Goal: Check status: Check status

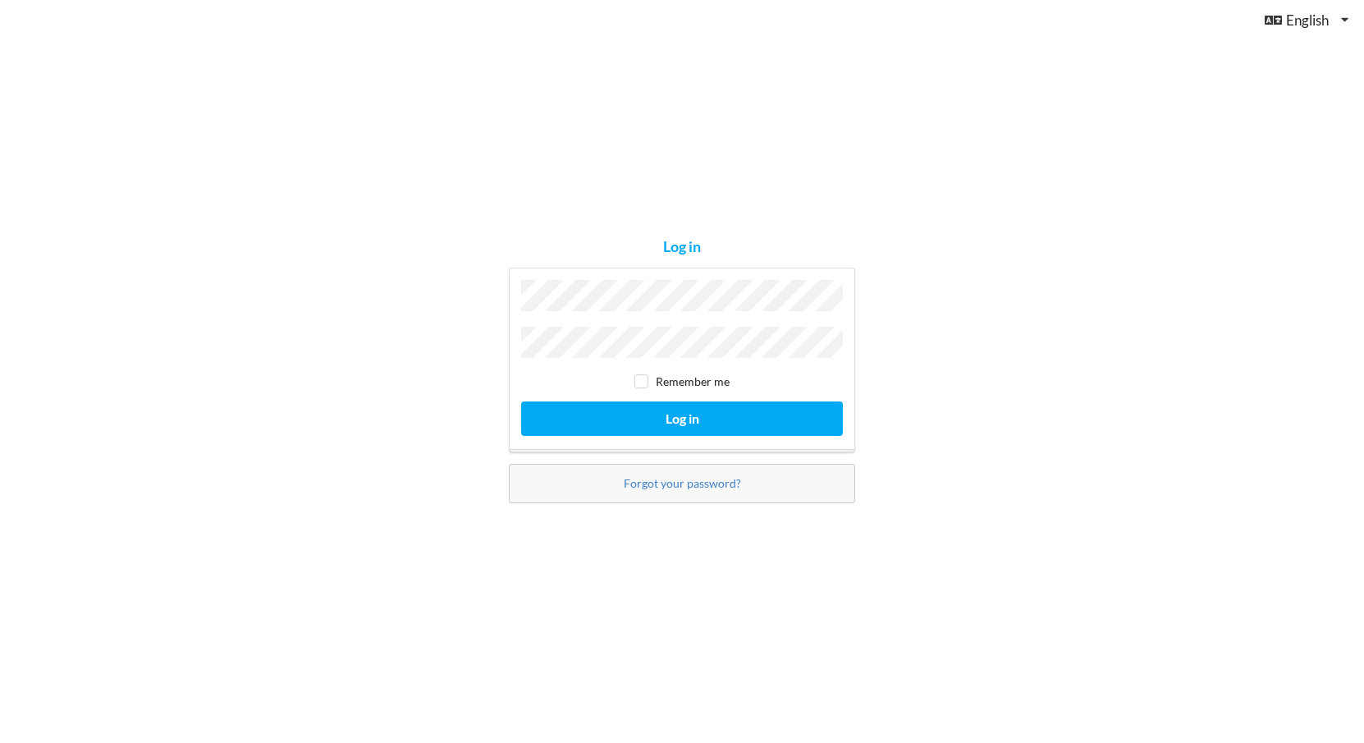
click at [682, 414] on button "Log in" at bounding box center [682, 418] width 322 height 34
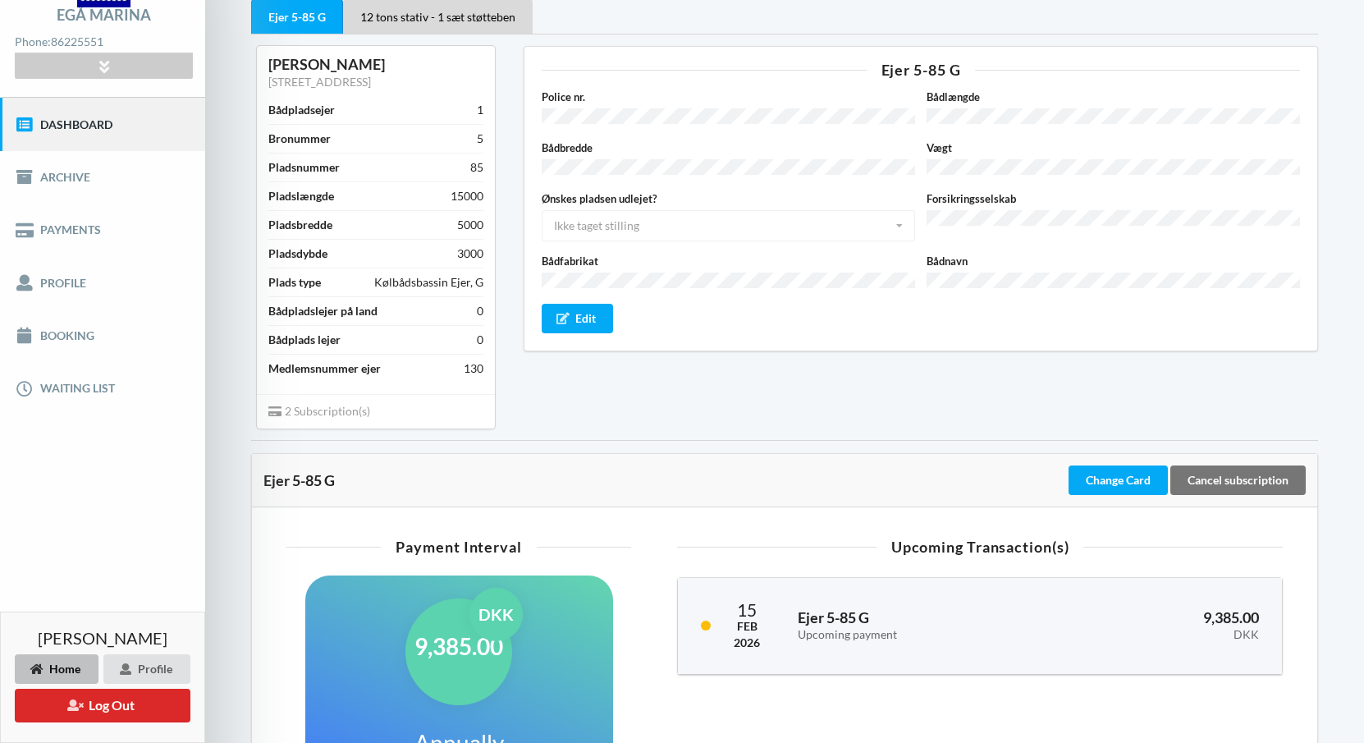
scroll to position [108, 0]
click at [88, 232] on link "Payments" at bounding box center [102, 229] width 205 height 53
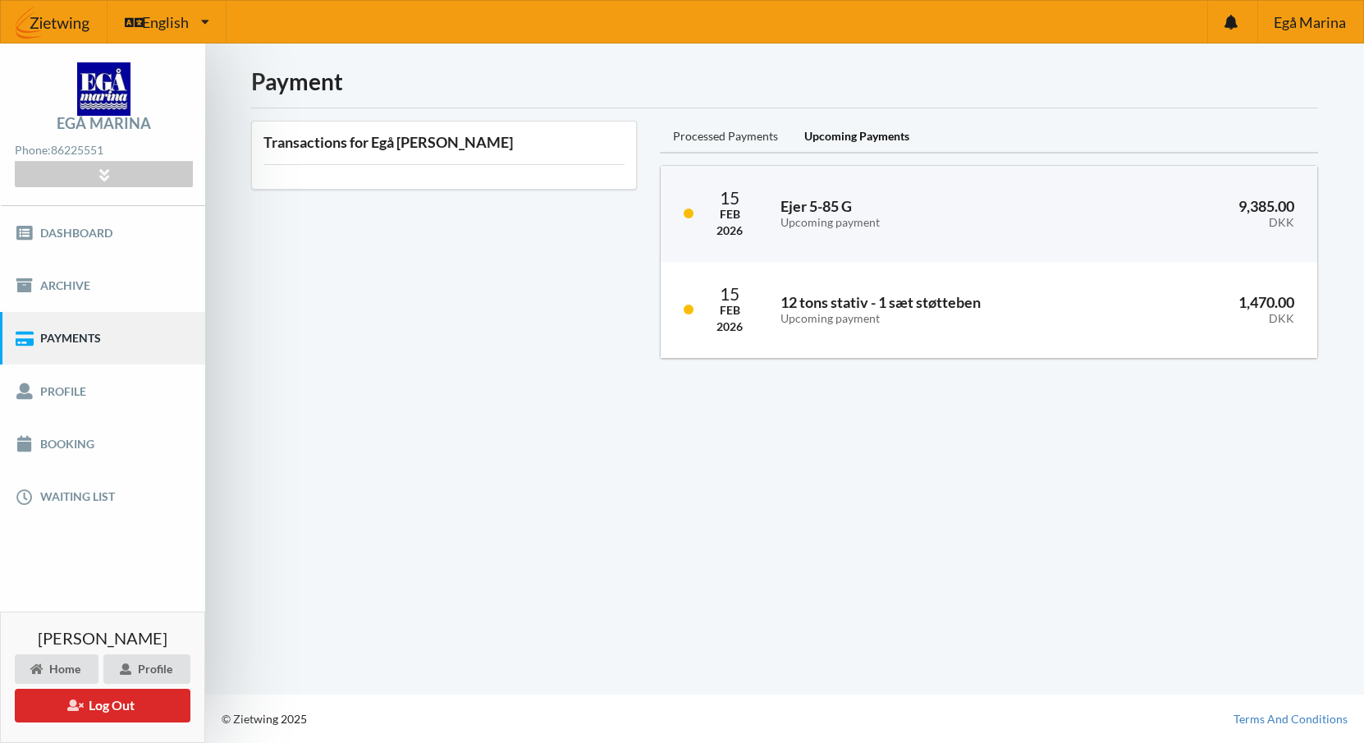
click at [738, 135] on div "Processed Payments" at bounding box center [725, 137] width 131 height 33
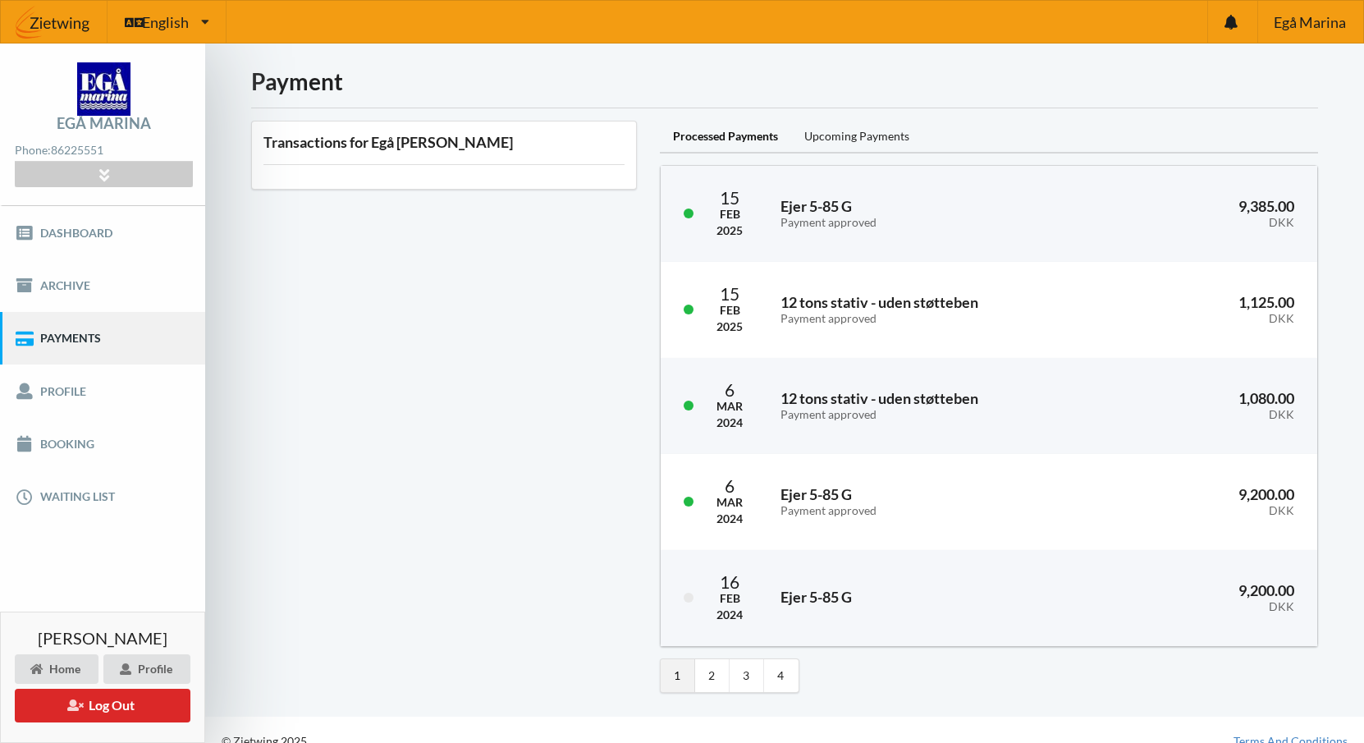
click at [761, 438] on div "[DATE] 12 tons stativ - uden støtteben Payment approved 1,080.00 DKK" at bounding box center [988, 406] width 656 height 96
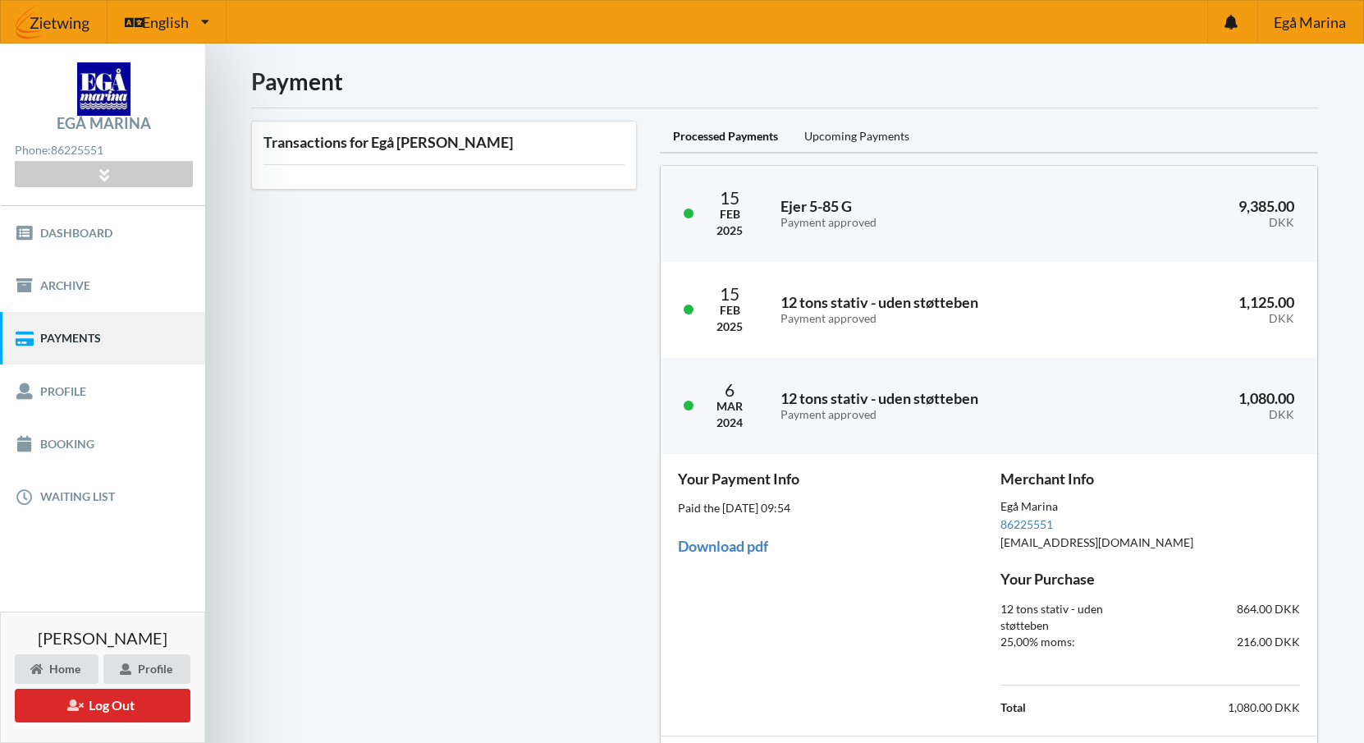
click at [555, 441] on div "Transactions for Egå [PERSON_NAME]" at bounding box center [444, 547] width 409 height 877
click at [96, 225] on link "Dashboard" at bounding box center [102, 232] width 205 height 53
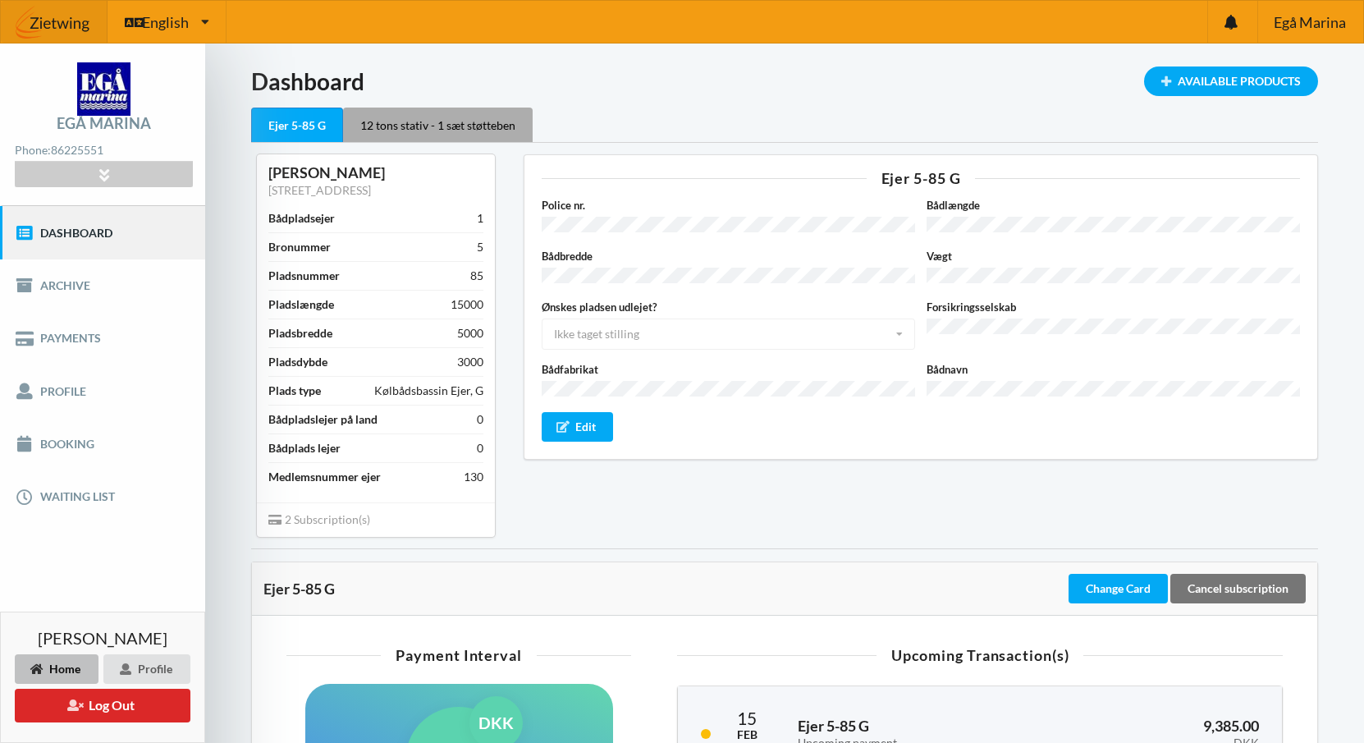
click at [497, 129] on div "12 tons stativ - 1 sæt støtteben" at bounding box center [438, 124] width 190 height 34
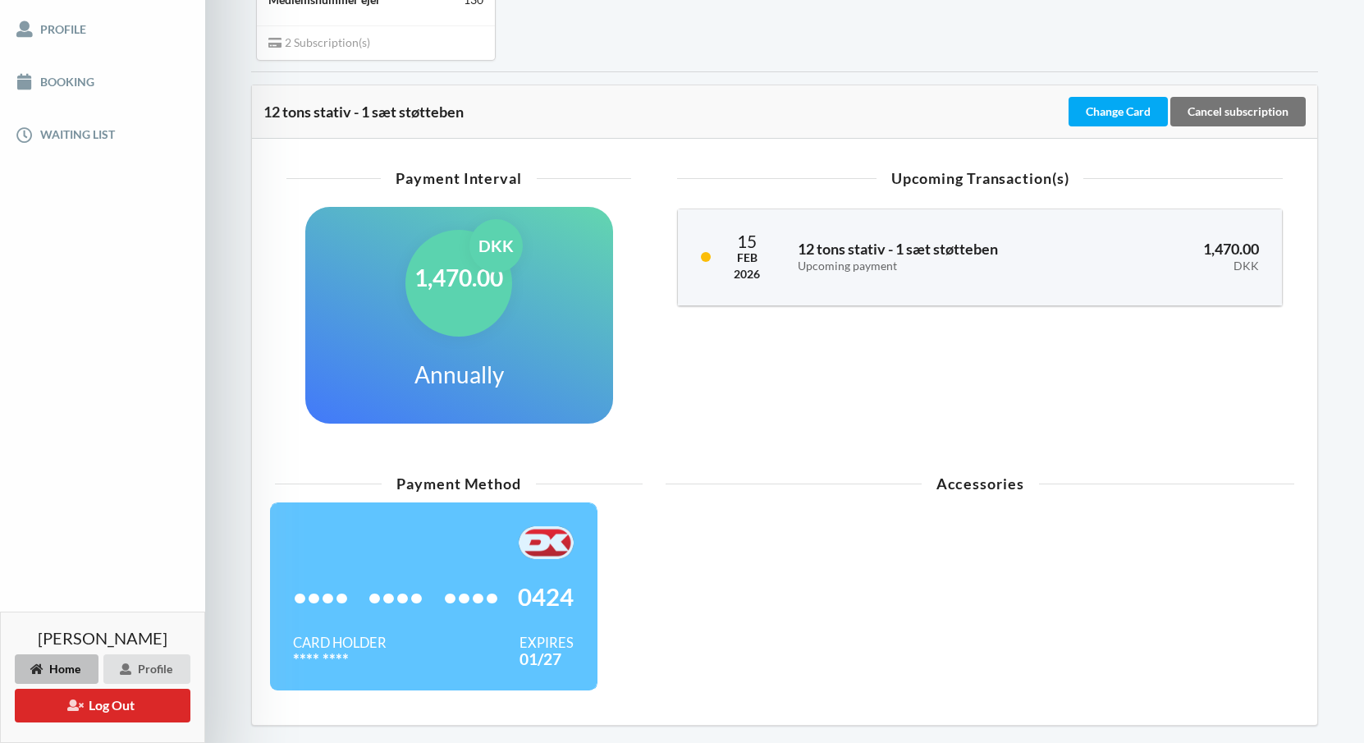
scroll to position [366, 0]
